Goal: Transaction & Acquisition: Subscribe to service/newsletter

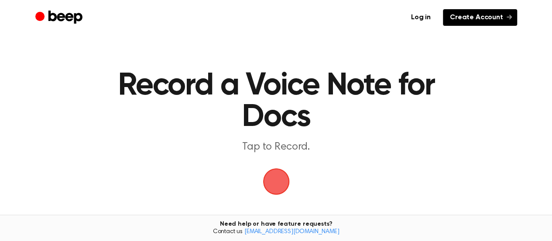
click at [464, 18] on link "Create Account" at bounding box center [480, 17] width 74 height 17
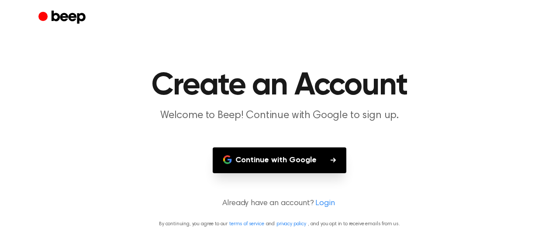
click at [295, 156] on button "Continue with Google" at bounding box center [280, 160] width 134 height 26
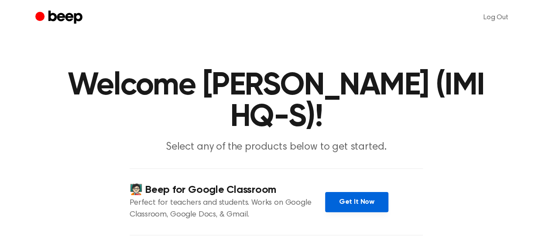
click at [352, 198] on link "Get It Now" at bounding box center [356, 202] width 63 height 20
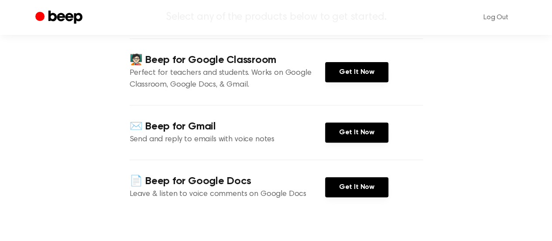
scroll to position [131, 0]
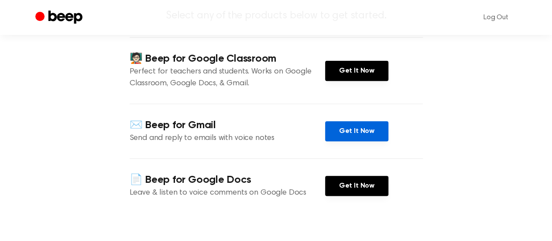
click at [344, 135] on link "Get It Now" at bounding box center [356, 131] width 63 height 20
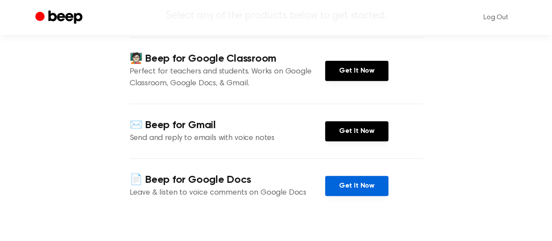
click at [358, 182] on link "Get It Now" at bounding box center [356, 186] width 63 height 20
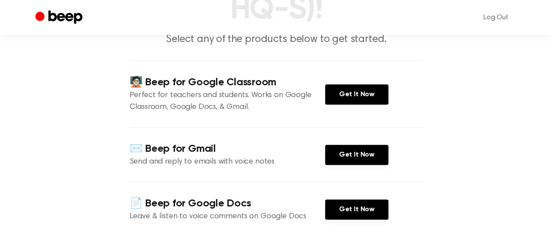
scroll to position [87, 0]
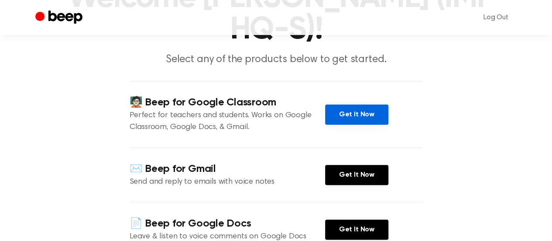
click at [346, 110] on link "Get It Now" at bounding box center [356, 114] width 63 height 20
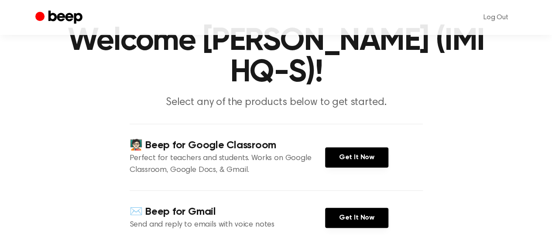
scroll to position [0, 0]
